Goal: Check status

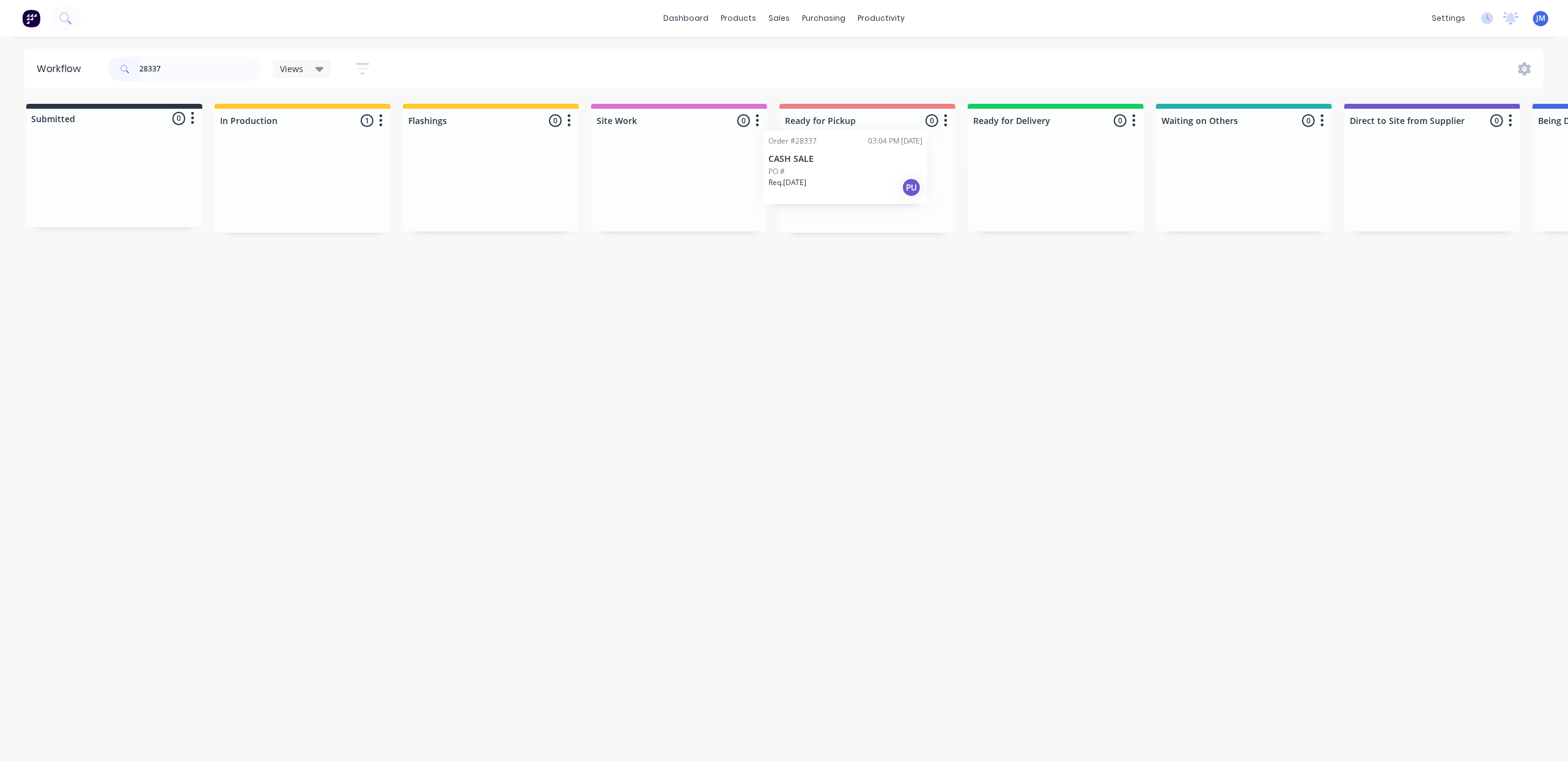
drag, startPoint x: 345, startPoint y: 205, endPoint x: 898, endPoint y: 186, distance: 553.3
click at [893, 186] on div "Submitted 0 Status colour #273444 hex #273444 Save Cancel Summaries Total order…" at bounding box center [1099, 168] width 2216 height 129
click at [84, 189] on div "PO #" at bounding box center [114, 186] width 154 height 11
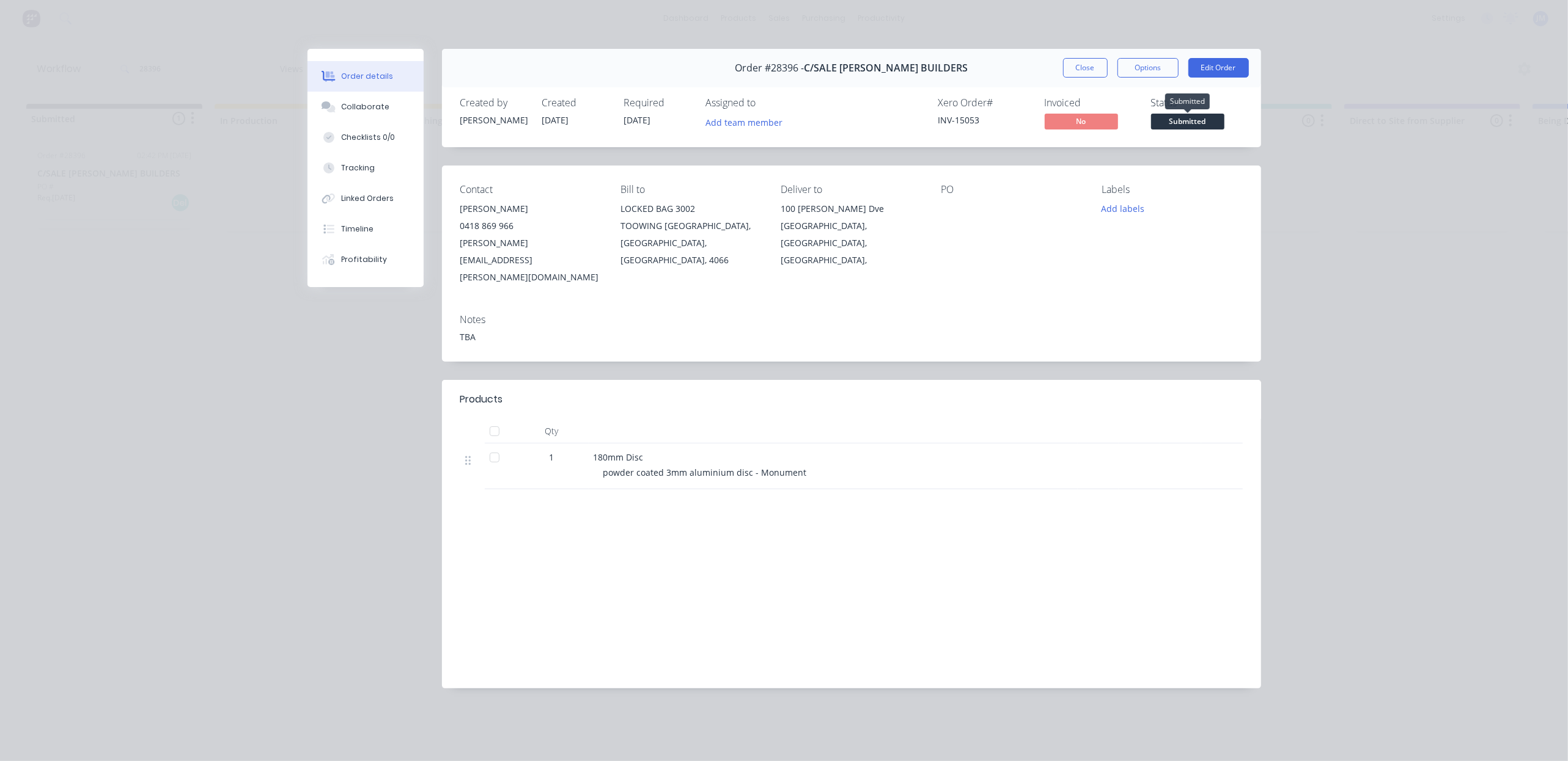
click at [1167, 124] on span "Submitted" at bounding box center [1188, 121] width 74 height 15
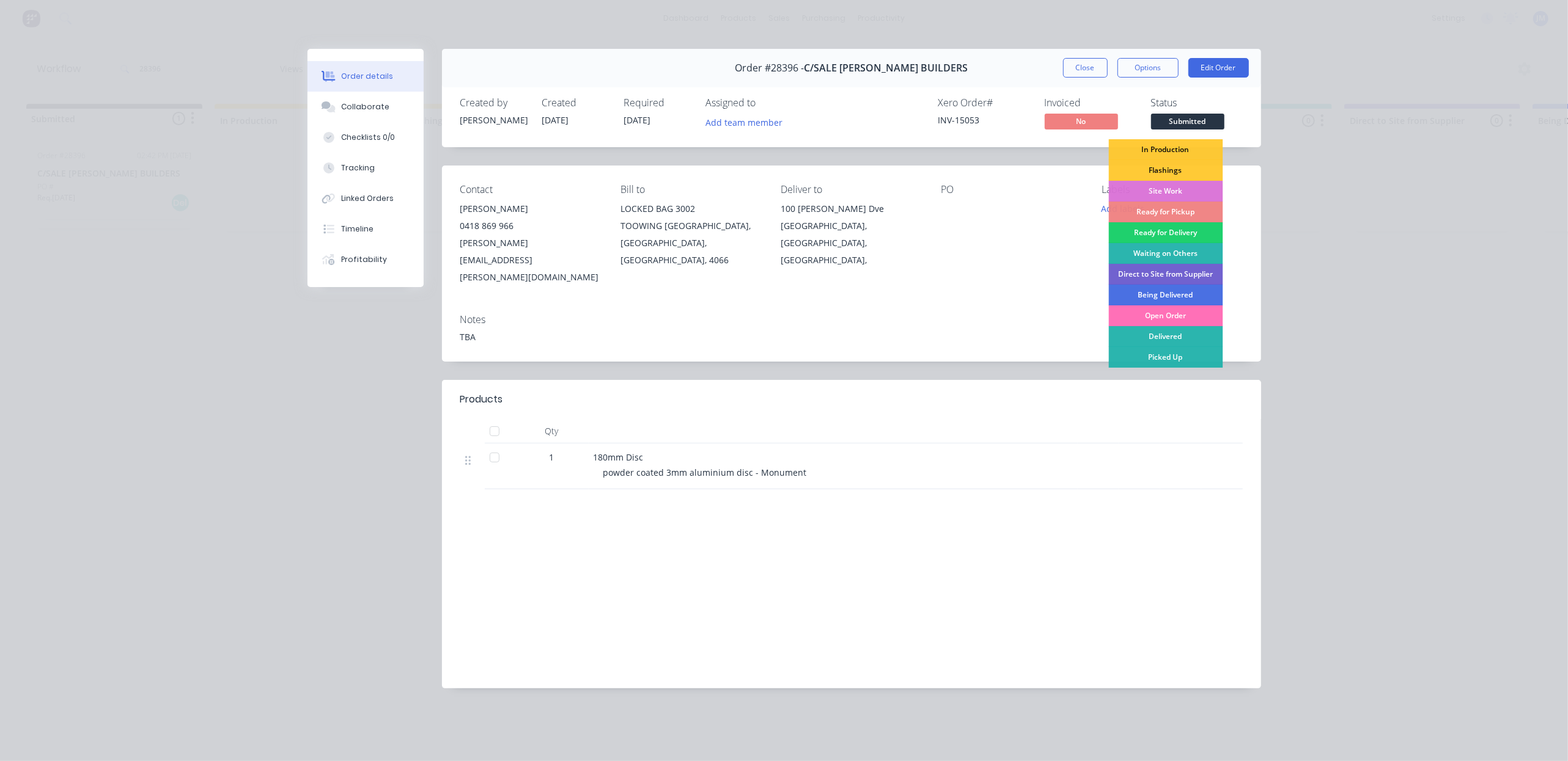
click at [1150, 143] on div "In Production" at bounding box center [1165, 150] width 114 height 21
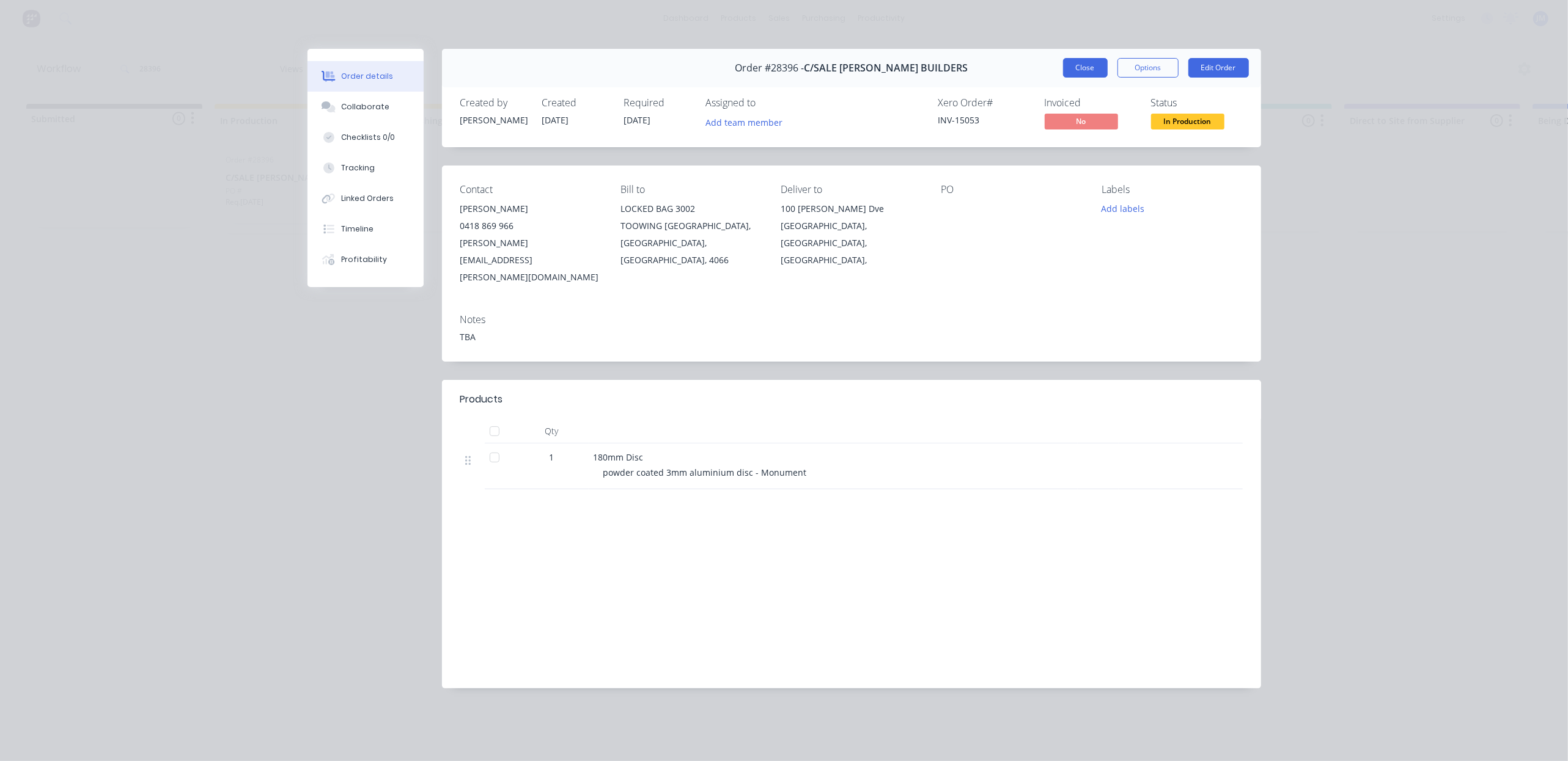
click at [1101, 65] on button "Close" at bounding box center [1085, 68] width 44 height 20
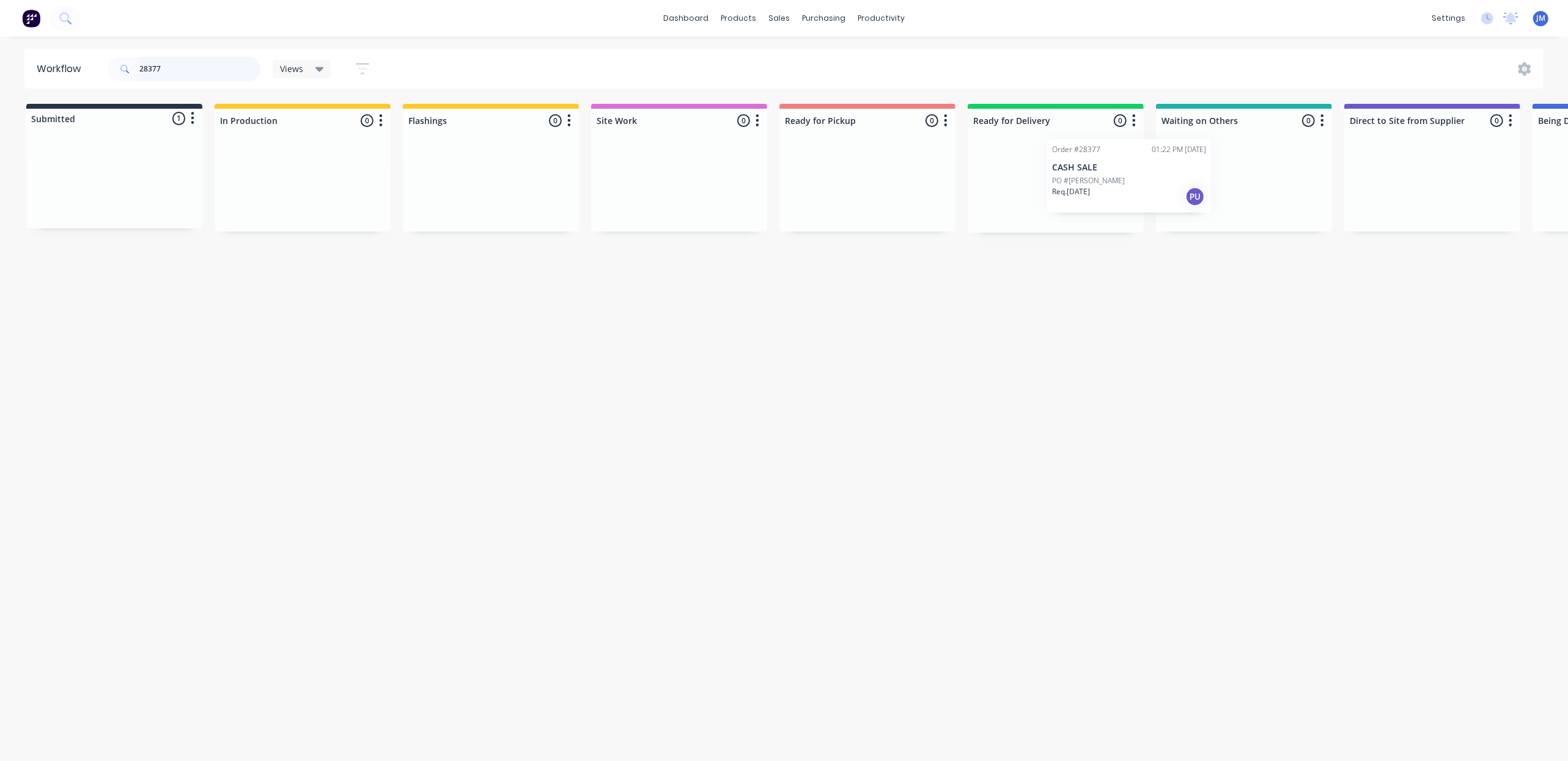
drag, startPoint x: 50, startPoint y: 184, endPoint x: 1152, endPoint y: 147, distance: 1102.6
click at [1150, 148] on div "Submitted 1 Status colour #273444 hex #273444 Save Cancel Summaries Total order…" at bounding box center [1099, 168] width 2216 height 129
drag, startPoint x: 110, startPoint y: 210, endPoint x: 483, endPoint y: 198, distance: 373.2
click at [483, 198] on div "Submitted 1 Status colour #273444 hex #273444 Save Cancel Summaries Total order…" at bounding box center [1099, 168] width 2216 height 129
drag, startPoint x: 118, startPoint y: 179, endPoint x: 476, endPoint y: 169, distance: 358.1
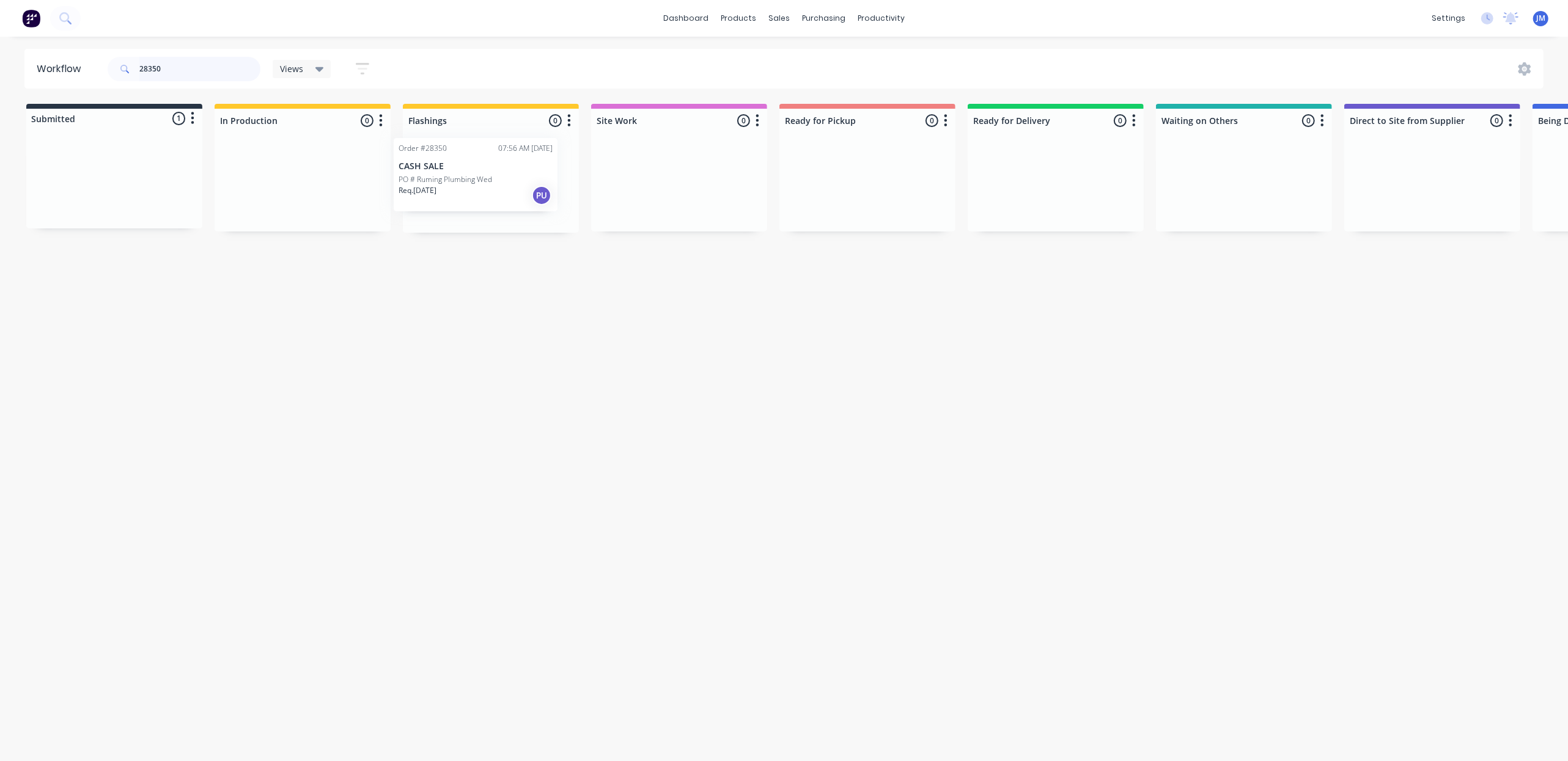
click at [477, 170] on div "Submitted 1 Status colour #273444 hex #273444 Save Cancel Summaries Total order…" at bounding box center [1099, 168] width 2216 height 129
type input "2"
click at [489, 196] on div "Order #28350 07:56 AM [DATE] CASH SALE PO # Ruming Plumbing Wed Req. [DATE] PU" at bounding box center [491, 186] width 164 height 74
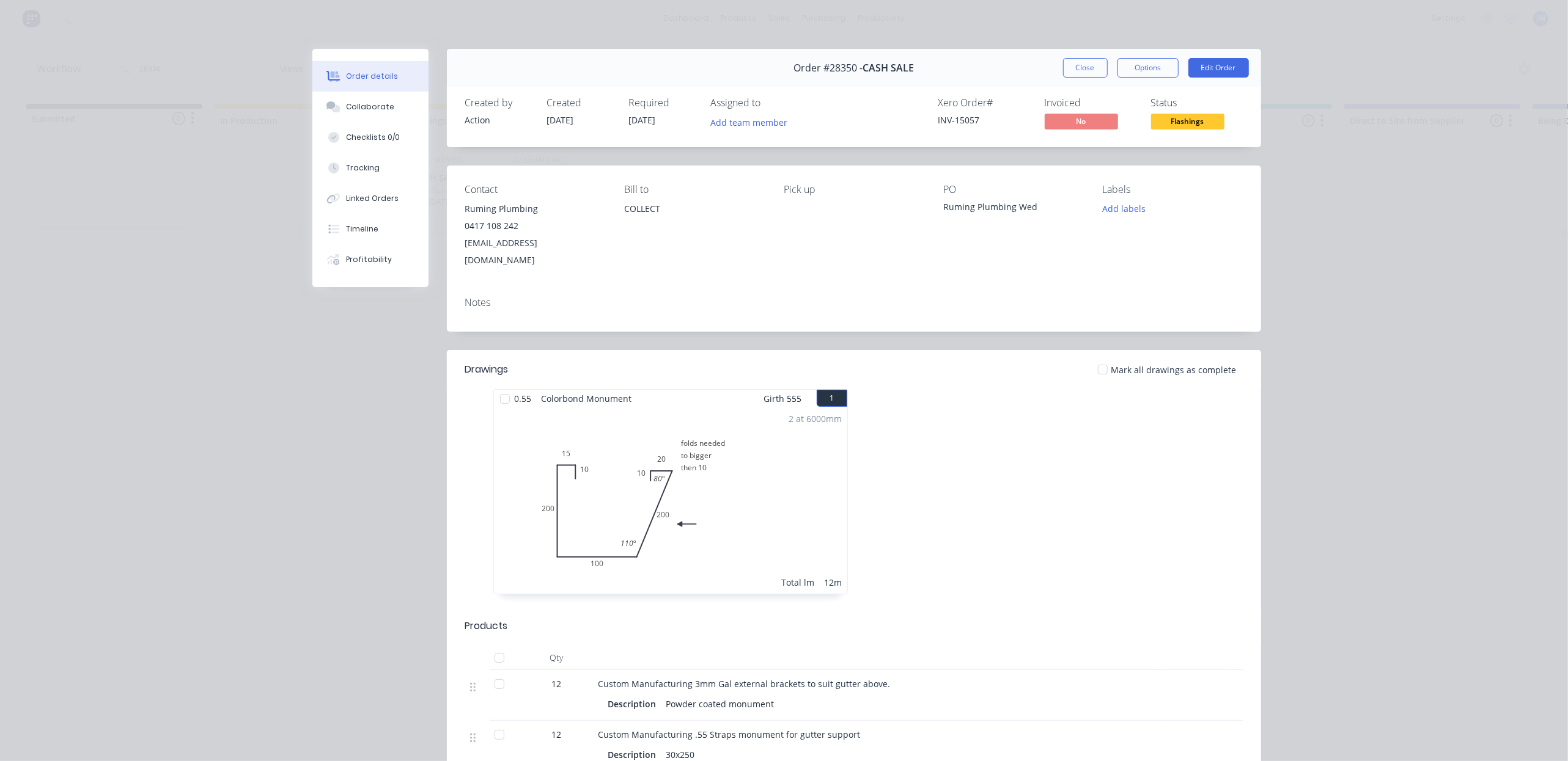
click at [1073, 67] on button "Close" at bounding box center [1085, 68] width 44 height 20
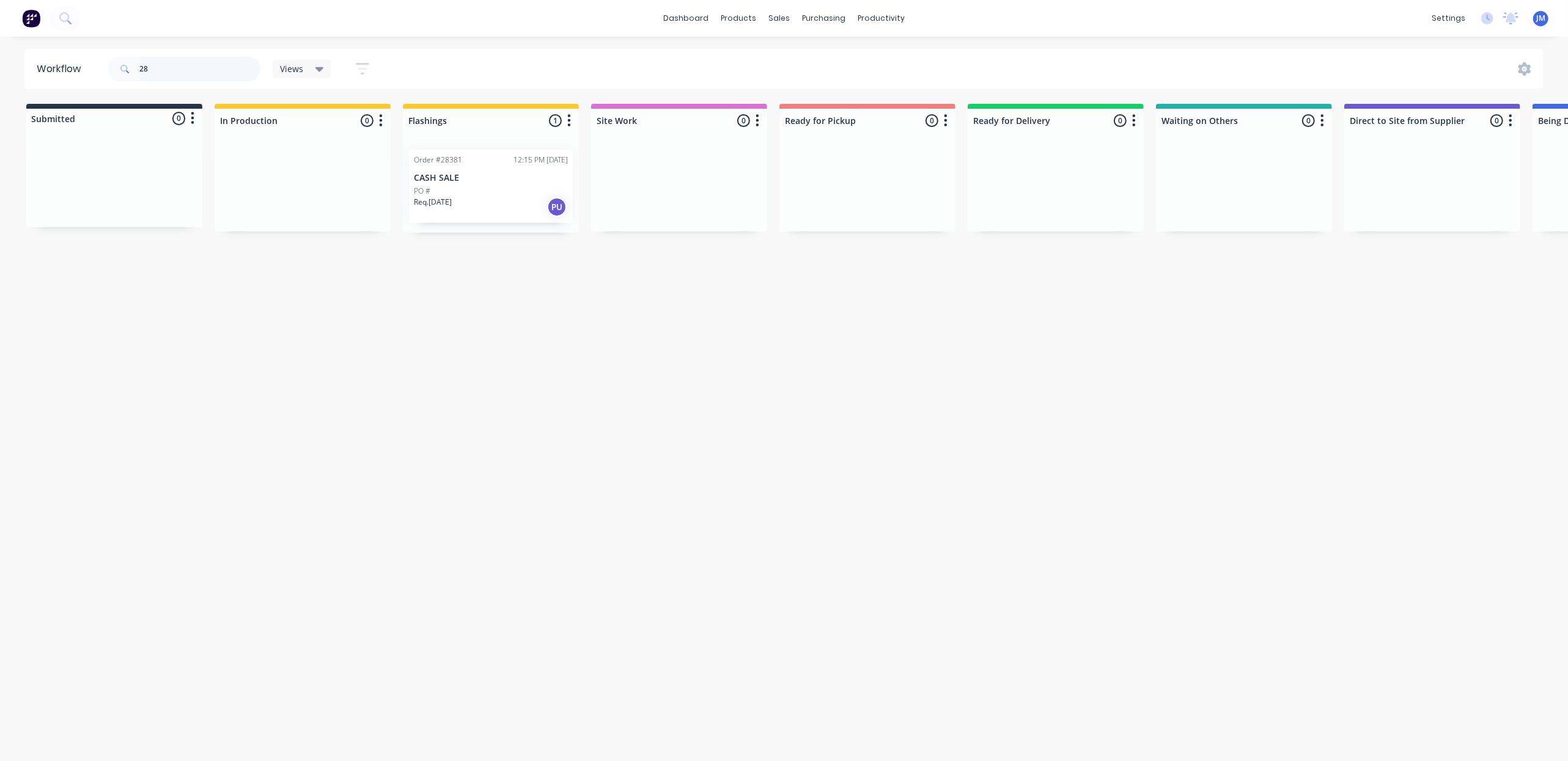
type input "2"
drag, startPoint x: 541, startPoint y: 193, endPoint x: 919, endPoint y: 167, distance: 378.9
click at [937, 172] on div "Submitted 0 Status colour #273444 hex #273444 Save Cancel Summaries Total order…" at bounding box center [1099, 168] width 2216 height 129
drag, startPoint x: 536, startPoint y: 196, endPoint x: 881, endPoint y: 199, distance: 345.0
click at [881, 201] on div "Submitted 0 Status colour #273444 hex #273444 Save Cancel Summaries Total order…" at bounding box center [1099, 168] width 2216 height 129
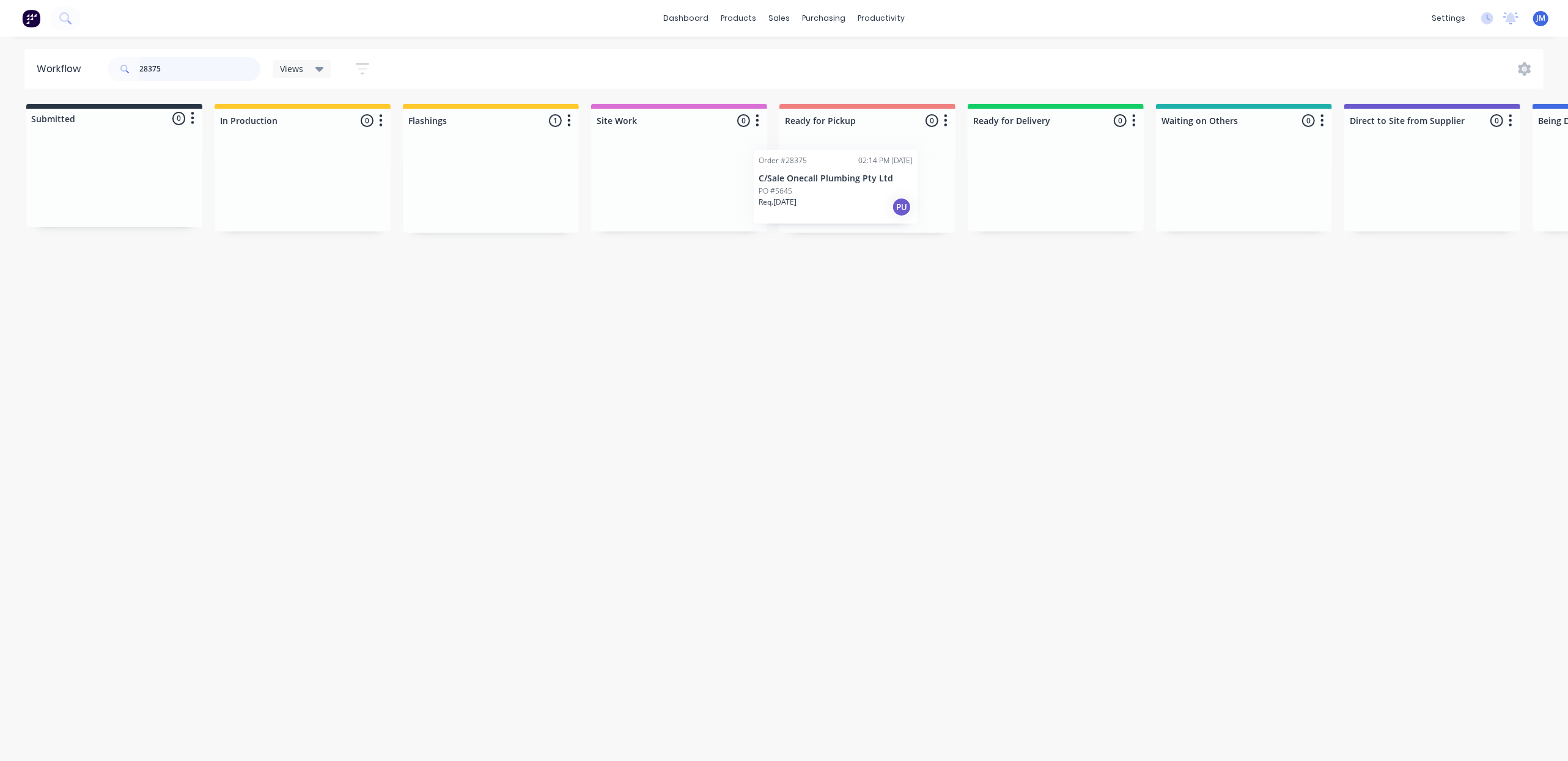
drag, startPoint x: 580, startPoint y: 172, endPoint x: 862, endPoint y: 160, distance: 282.3
click at [861, 160] on div "Submitted 0 Status colour #273444 hex #273444 Save Cancel Summaries Total order…" at bounding box center [1099, 168] width 2216 height 129
type input "2"
